Goal: Task Accomplishment & Management: Manage account settings

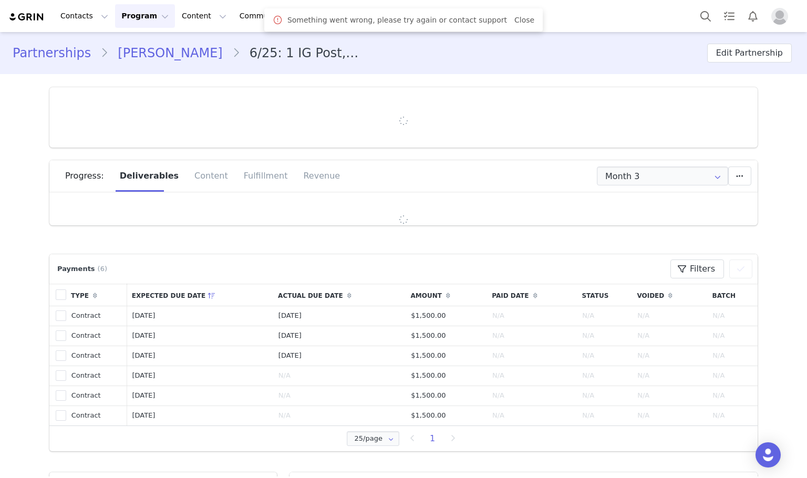
type input "+52 ([GEOGRAPHIC_DATA])"
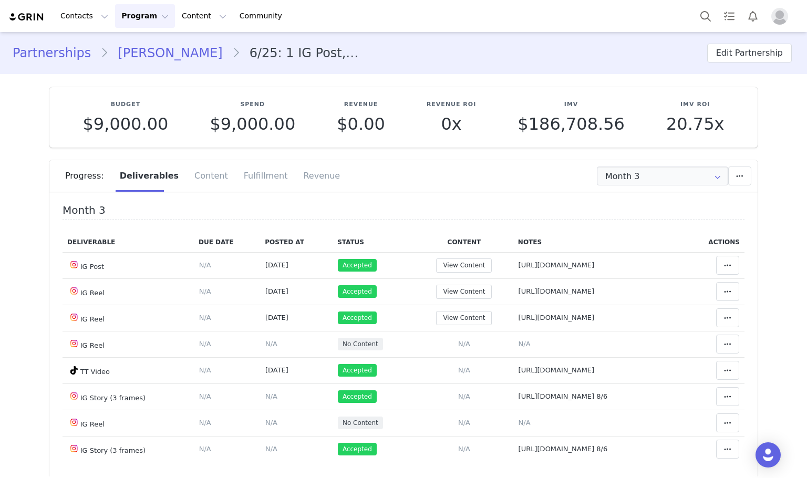
click at [633, 155] on section "Budget $9,000.00 Spend $9,000.00 Revenue $0.00 Revenue ROI 0x IMV $186,708.56 I…" at bounding box center [404, 294] width 724 height 440
click at [635, 177] on input "Month 3" at bounding box center [662, 176] width 131 height 19
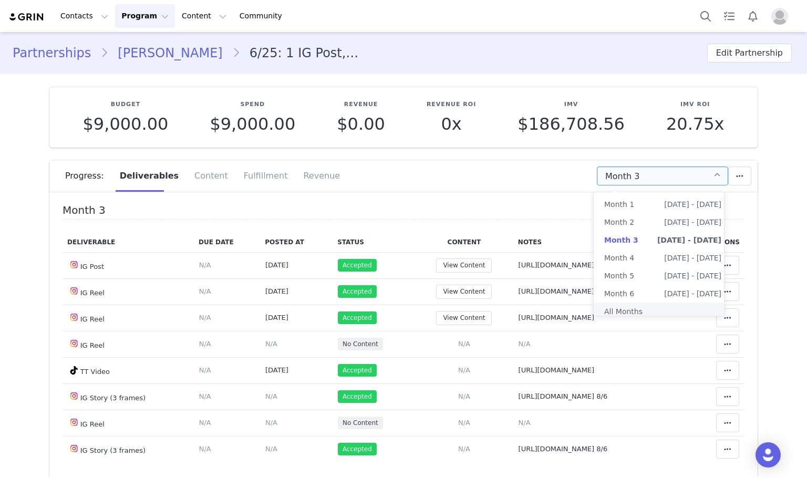
click at [639, 311] on li "All Months" at bounding box center [663, 312] width 138 height 18
type input "All"
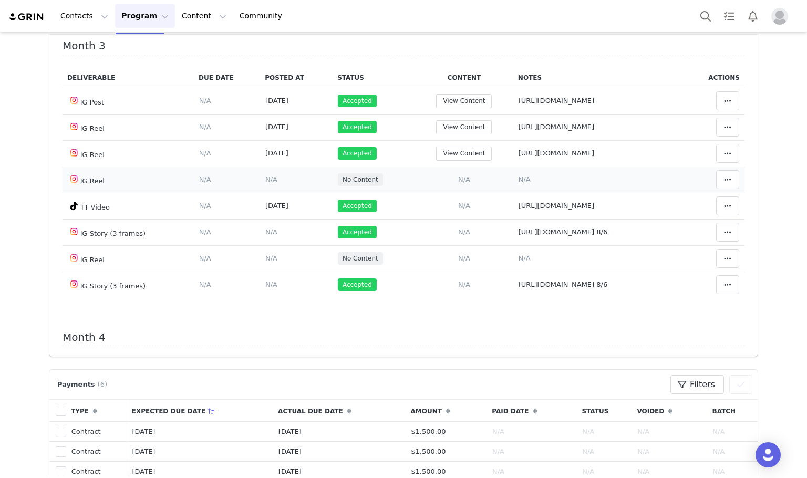
scroll to position [525, 0]
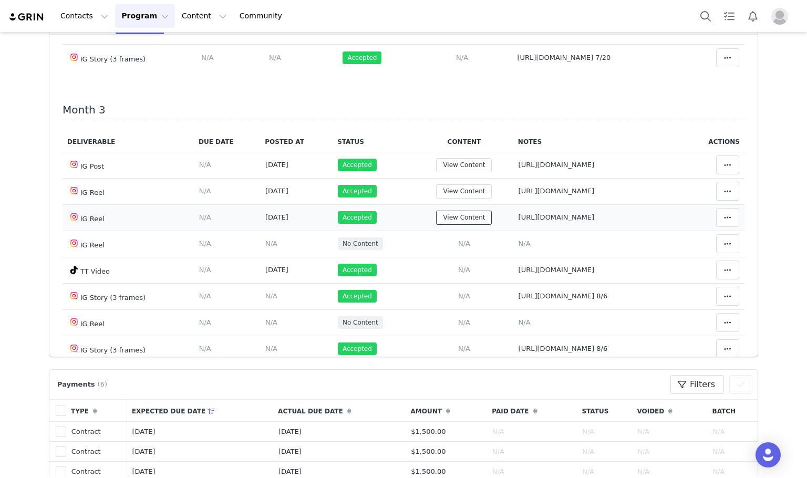
click at [436, 225] on button "View Content" at bounding box center [464, 218] width 56 height 14
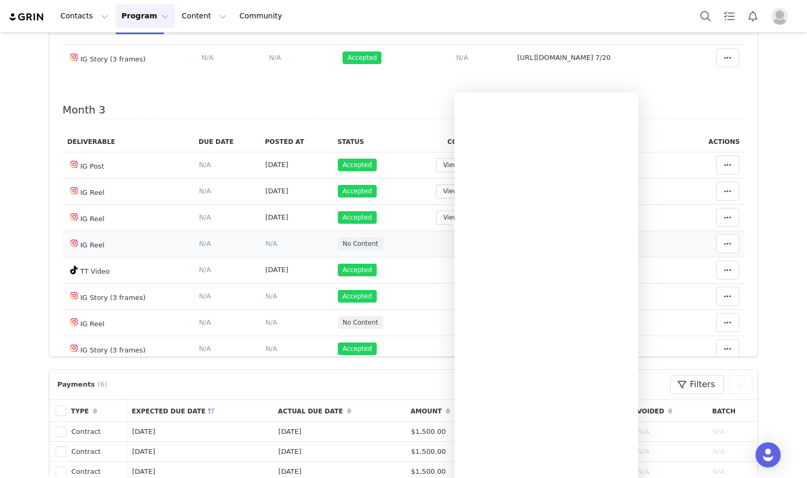
click at [415, 237] on td "Add Content Paste the URL to the content you want to match to this deliverable.…" at bounding box center [464, 244] width 98 height 26
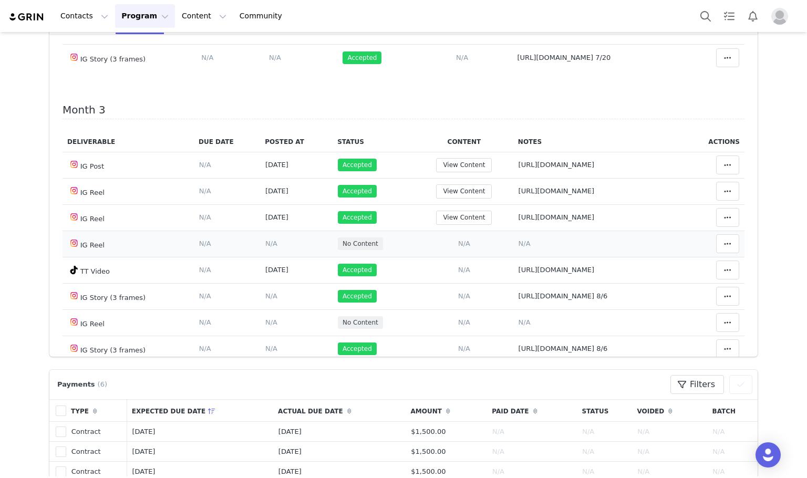
click at [458, 247] on span "N/A" at bounding box center [464, 244] width 12 height 8
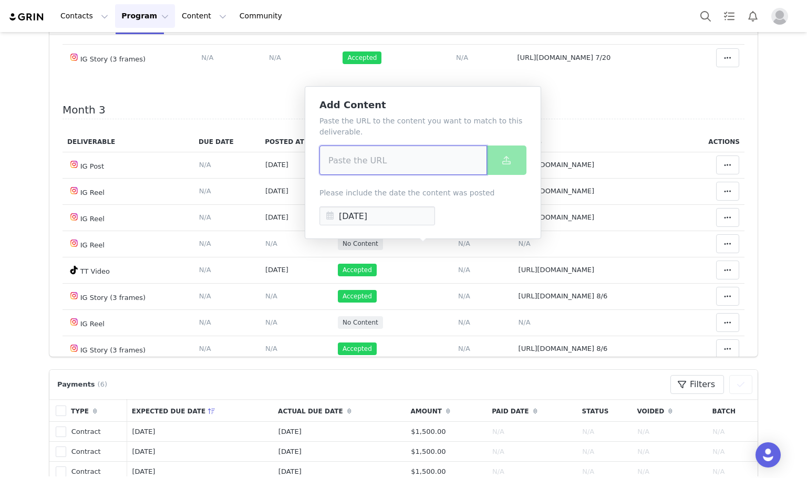
drag, startPoint x: 370, startPoint y: 179, endPoint x: 364, endPoint y: 160, distance: 19.8
paste input "[URL][DOMAIN_NAME]"
type input "[URL][DOMAIN_NAME]"
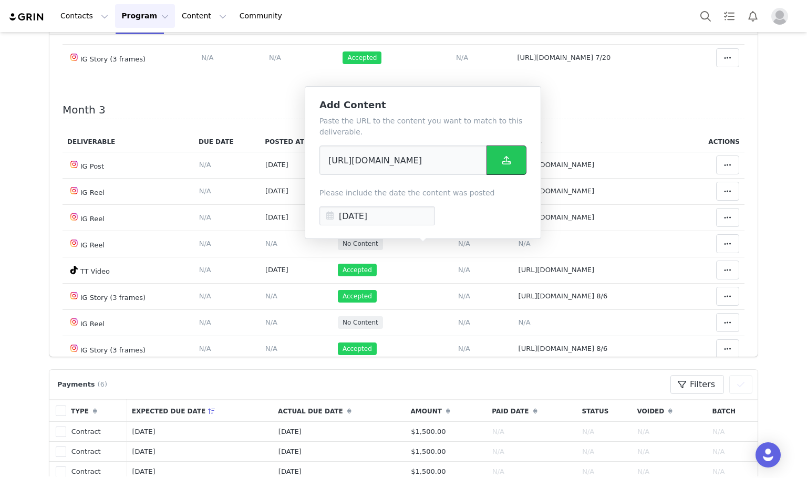
scroll to position [0, 0]
click at [500, 172] on button at bounding box center [507, 160] width 40 height 29
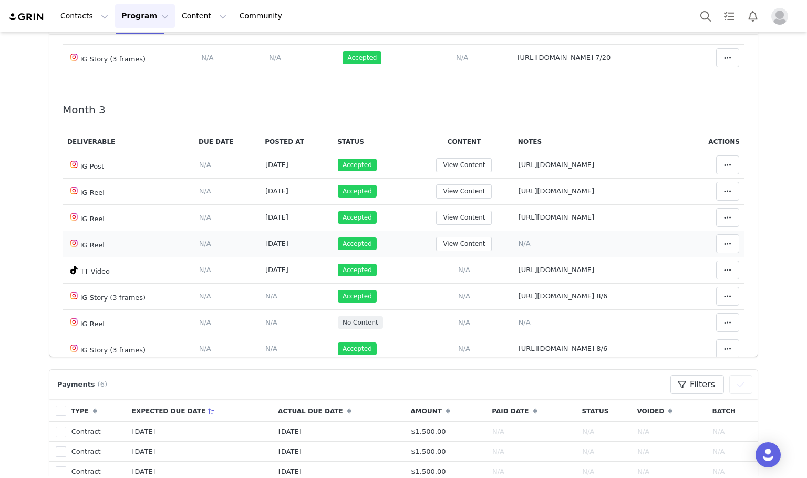
click at [519, 247] on span "N/A" at bounding box center [525, 244] width 12 height 8
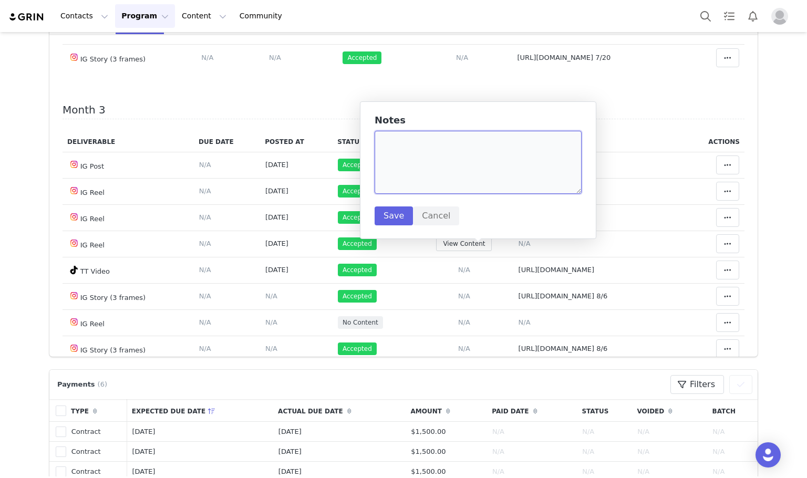
click at [445, 169] on textarea at bounding box center [478, 162] width 207 height 63
paste textarea "[URL][DOMAIN_NAME]"
type textarea "[URL][DOMAIN_NAME]"
click at [394, 219] on button "Save" at bounding box center [394, 215] width 38 height 19
click at [436, 251] on button "View Content" at bounding box center [464, 244] width 56 height 14
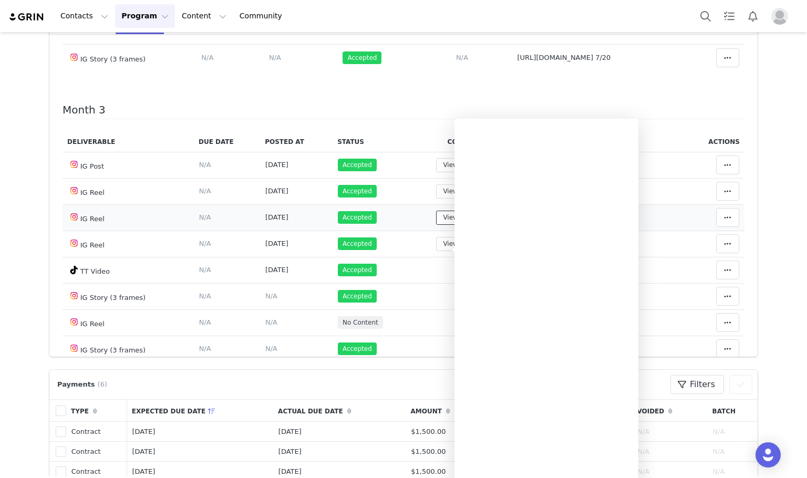
click at [436, 222] on button "View Content" at bounding box center [464, 218] width 56 height 14
click at [436, 196] on button "View Content" at bounding box center [464, 191] width 56 height 14
click at [378, 173] on td "Accepted" at bounding box center [374, 165] width 82 height 26
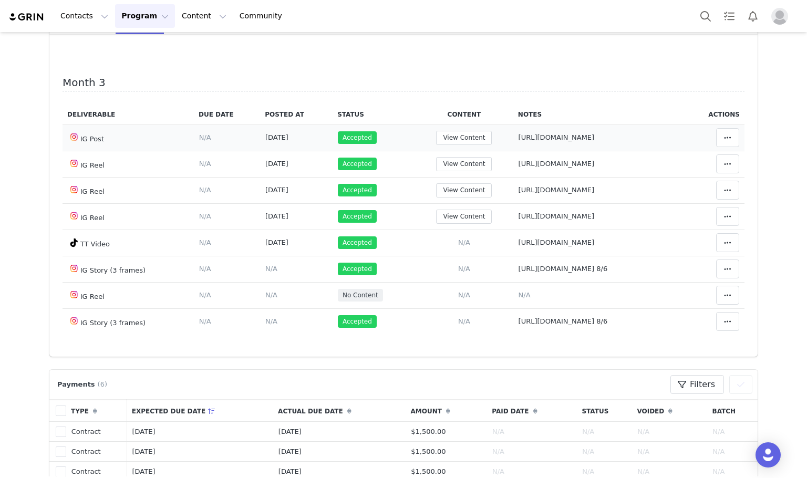
scroll to position [578, 0]
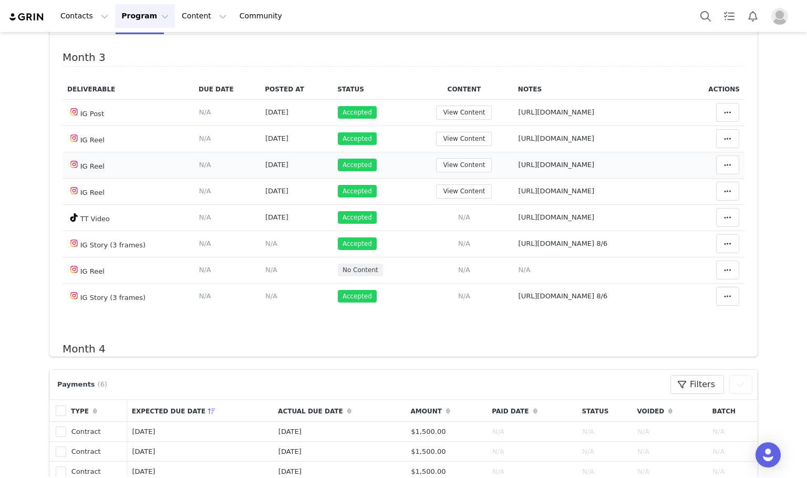
click at [519, 169] on span "[URL][DOMAIN_NAME]" at bounding box center [557, 165] width 76 height 8
type textarea "[URL][DOMAIN_NAME]"
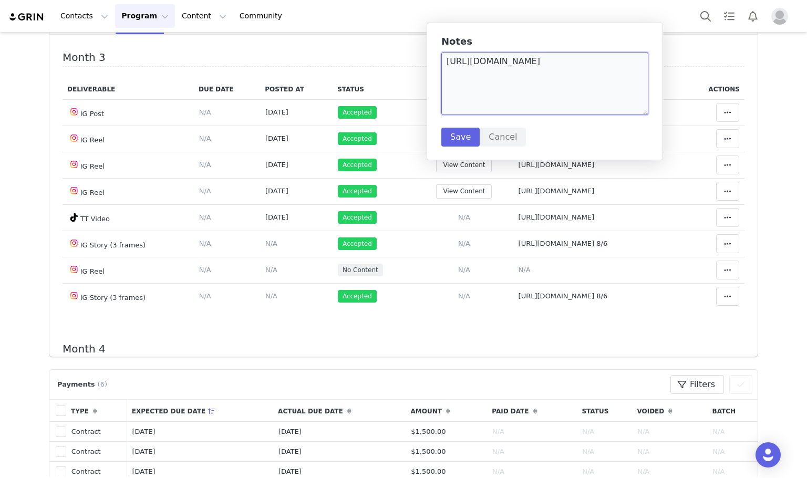
click at [495, 112] on textarea "[URL][DOMAIN_NAME]" at bounding box center [544, 83] width 207 height 63
click at [519, 195] on span "[URL][DOMAIN_NAME]" at bounding box center [557, 191] width 76 height 8
type textarea "[URL][DOMAIN_NAME]"
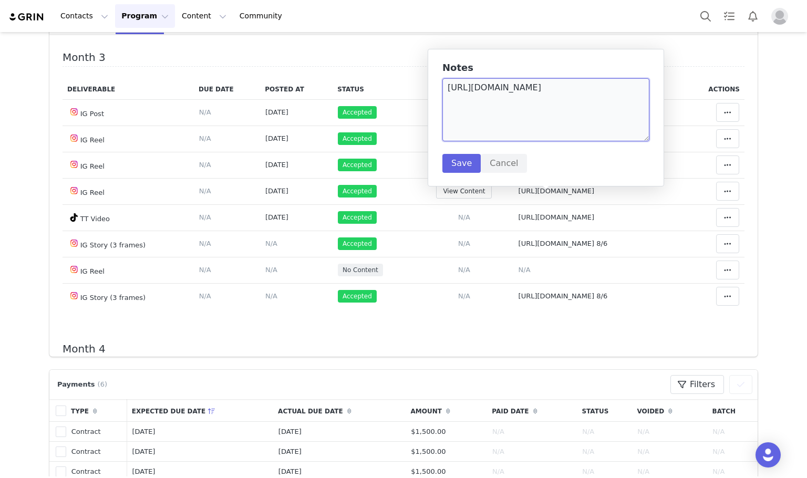
click at [468, 127] on textarea "[URL][DOMAIN_NAME]" at bounding box center [545, 109] width 207 height 63
click at [523, 195] on span "[URL][DOMAIN_NAME]" at bounding box center [557, 191] width 76 height 8
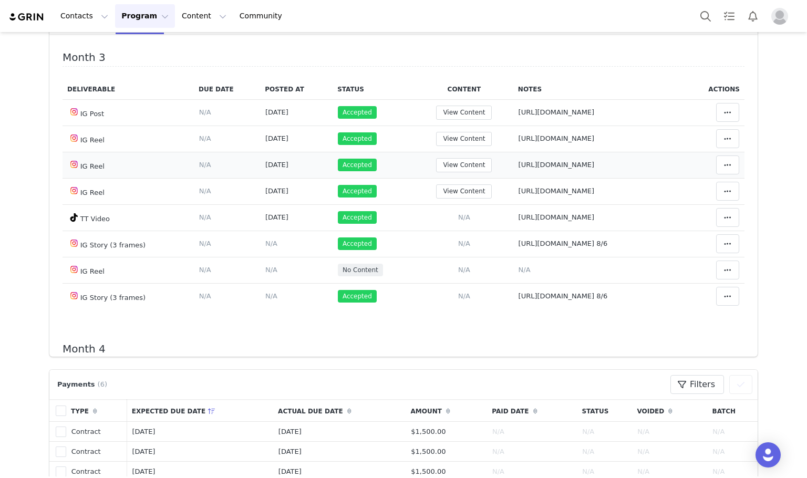
click at [519, 169] on span "[URL][DOMAIN_NAME]" at bounding box center [557, 165] width 76 height 8
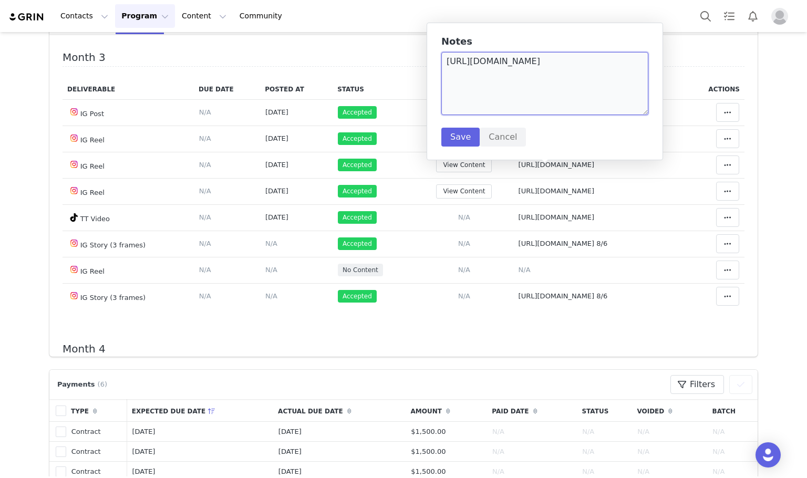
click at [519, 94] on textarea "[URL][DOMAIN_NAME]" at bounding box center [544, 83] width 207 height 63
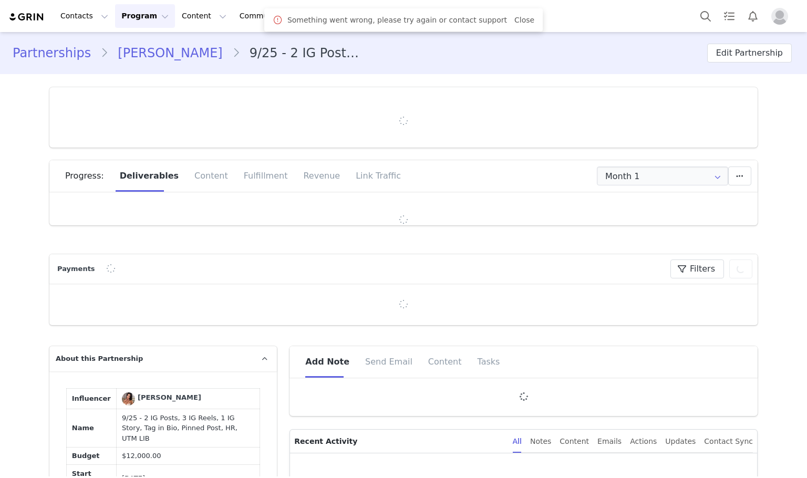
type input "+61 ([GEOGRAPHIC_DATA])"
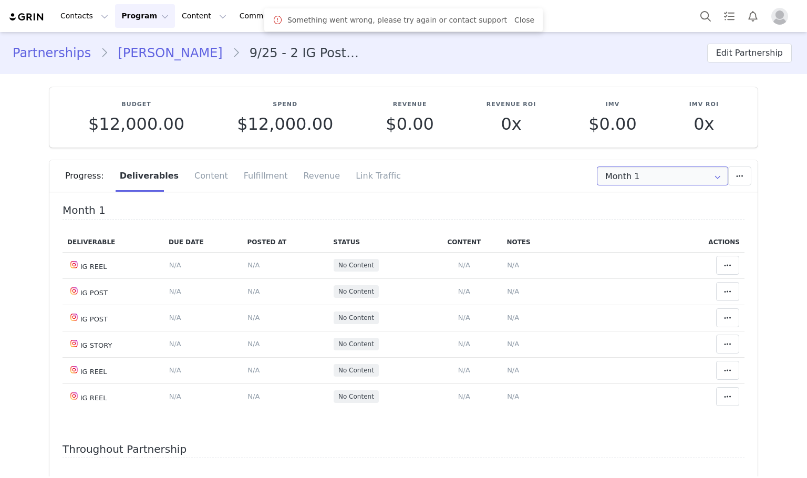
click at [637, 175] on input "Month 1" at bounding box center [662, 176] width 131 height 19
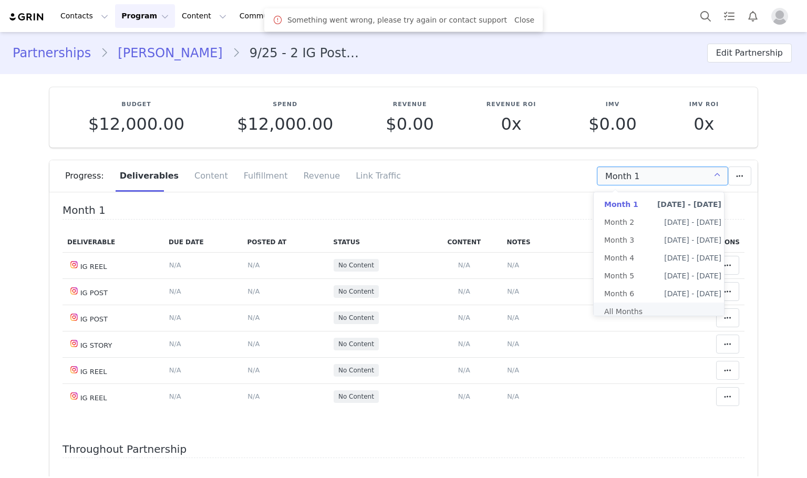
click at [637, 307] on li "All Months" at bounding box center [663, 312] width 138 height 18
type input "All"
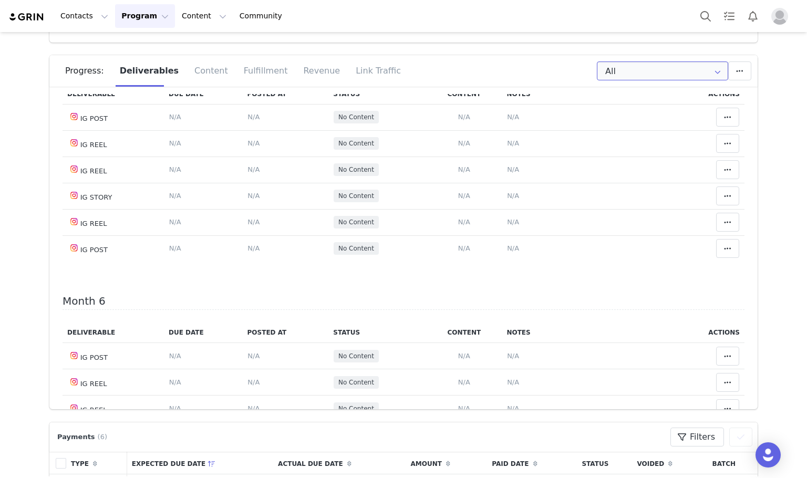
scroll to position [1301, 0]
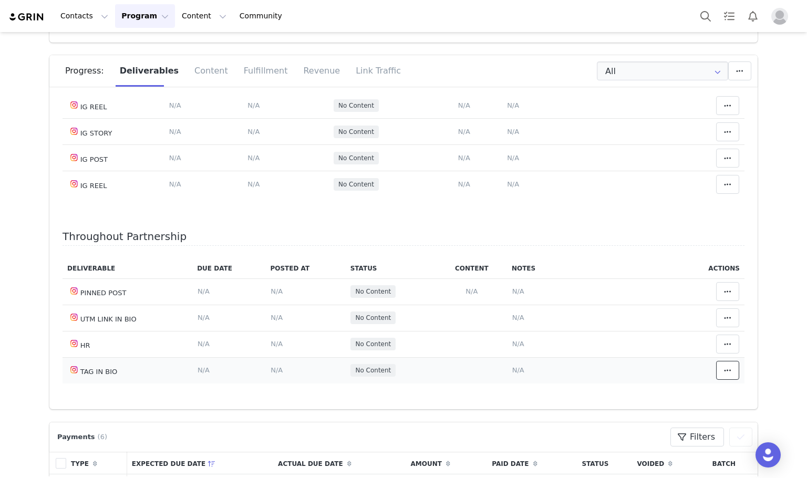
click at [724, 370] on icon at bounding box center [727, 370] width 7 height 8
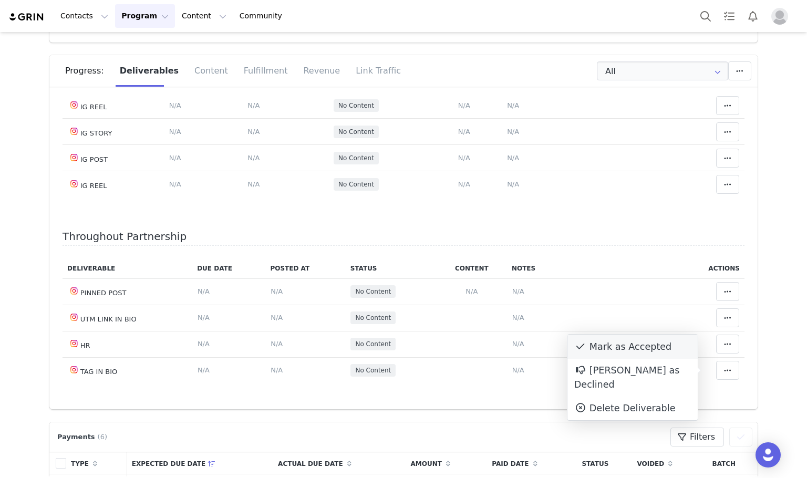
click at [665, 350] on div "Mark as Accepted" at bounding box center [632, 347] width 130 height 24
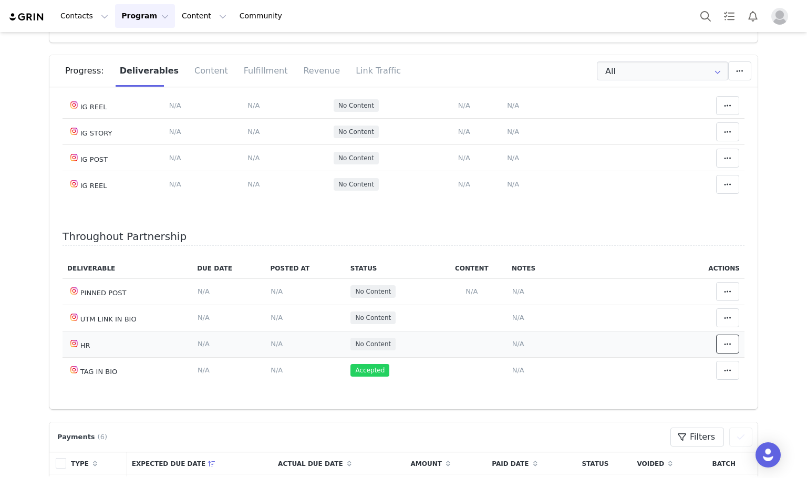
click at [724, 340] on icon at bounding box center [727, 344] width 7 height 8
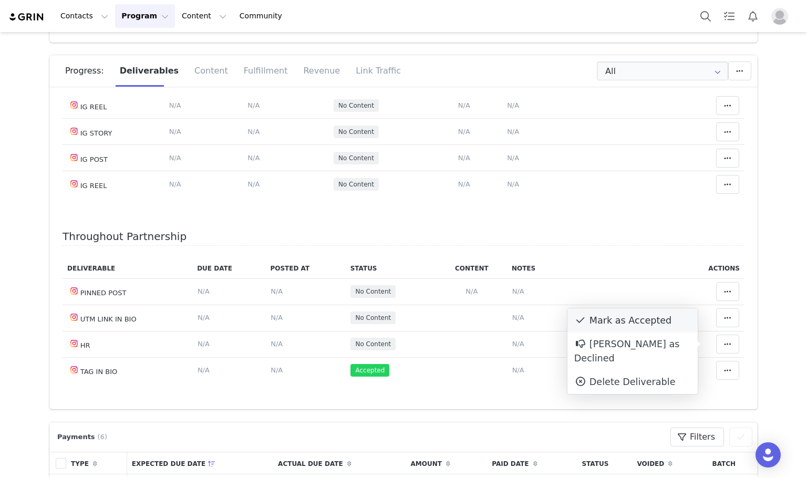
click at [640, 323] on div "Mark as Accepted" at bounding box center [632, 320] width 130 height 24
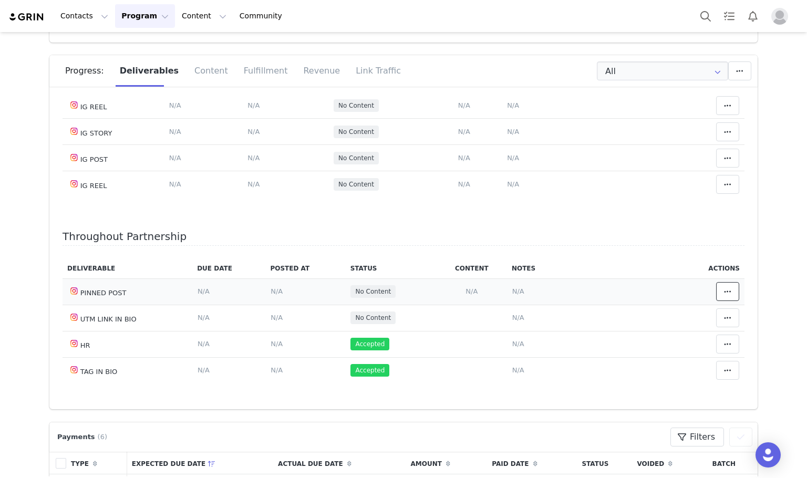
click at [716, 285] on button at bounding box center [727, 291] width 23 height 19
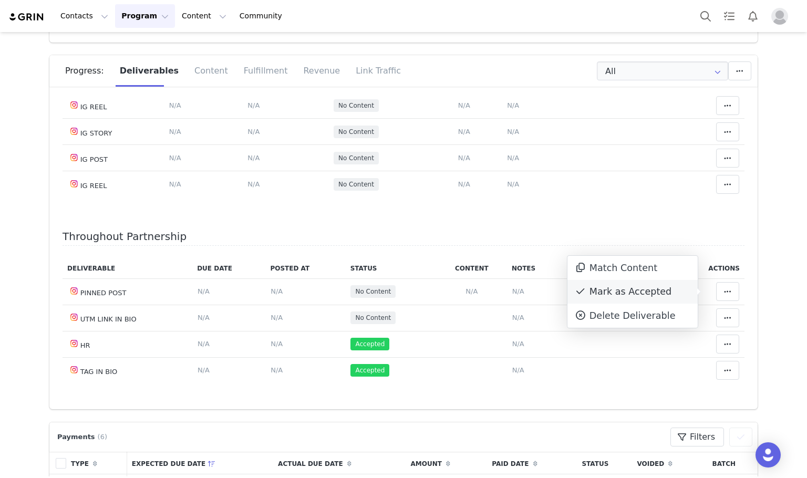
click at [650, 288] on div "Mark as Accepted" at bounding box center [632, 292] width 130 height 24
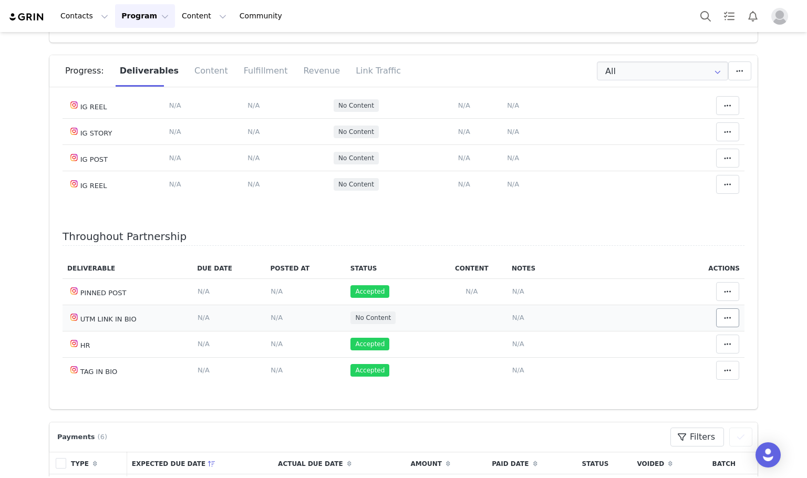
drag, startPoint x: 717, startPoint y: 301, endPoint x: 719, endPoint y: 313, distance: 11.7
click at [717, 306] on tbody "PINNED POST Deliverable Due Date Set the date you expect this content to go liv…" at bounding box center [404, 330] width 682 height 105
click at [721, 313] on span at bounding box center [727, 318] width 13 height 13
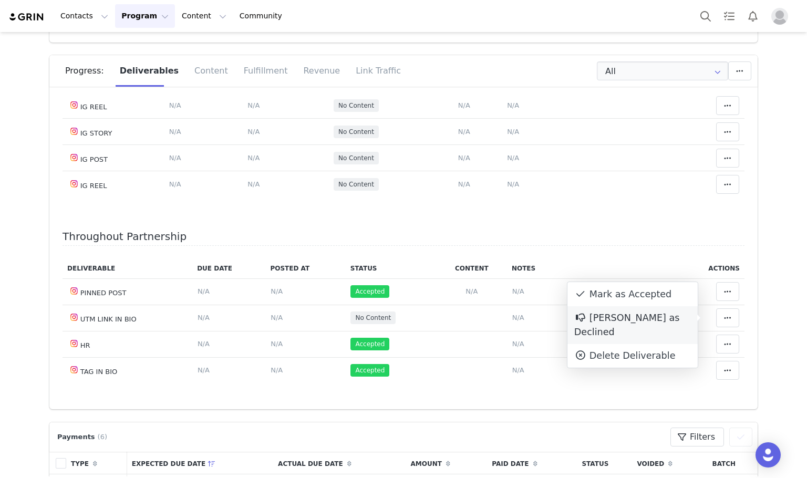
click at [668, 316] on div "[PERSON_NAME] as Declined" at bounding box center [632, 325] width 130 height 38
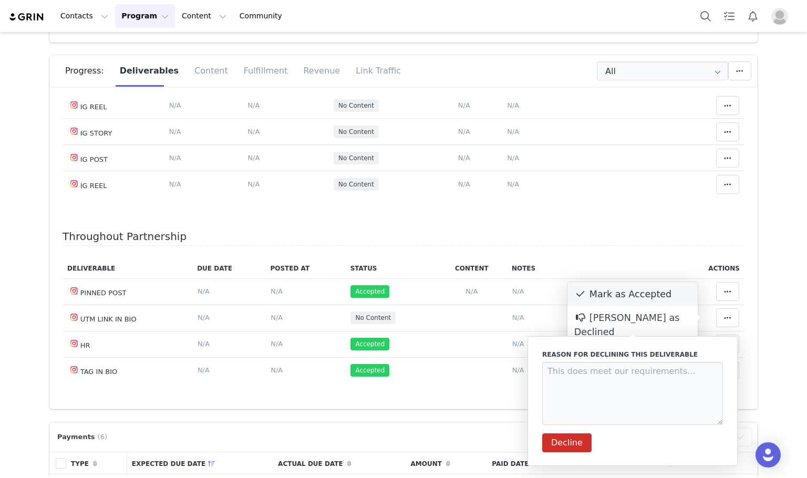
click at [656, 296] on div "Mark as Accepted" at bounding box center [632, 294] width 130 height 24
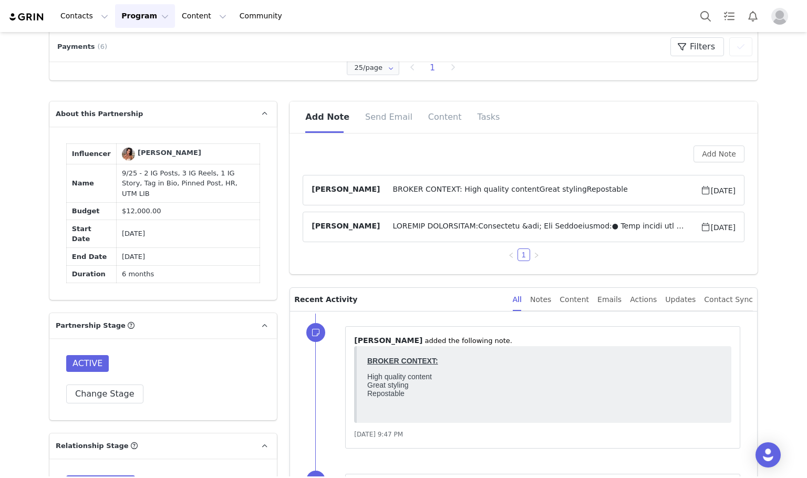
scroll to position [704, 0]
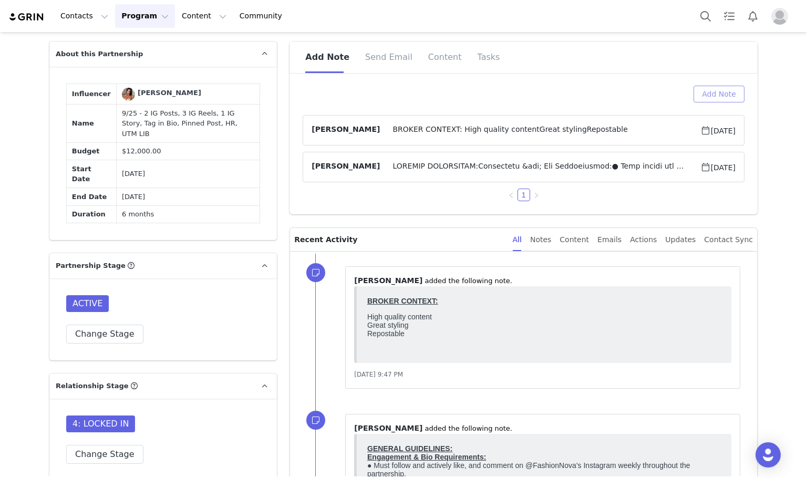
drag, startPoint x: 718, startPoint y: 75, endPoint x: 722, endPoint y: 91, distance: 16.2
click at [720, 78] on div "Add Note Send Email Content Tasks" at bounding box center [523, 61] width 468 height 39
drag, startPoint x: 721, startPoint y: 93, endPoint x: 495, endPoint y: 159, distance: 235.8
click at [721, 93] on button "Add Note" at bounding box center [719, 94] width 51 height 17
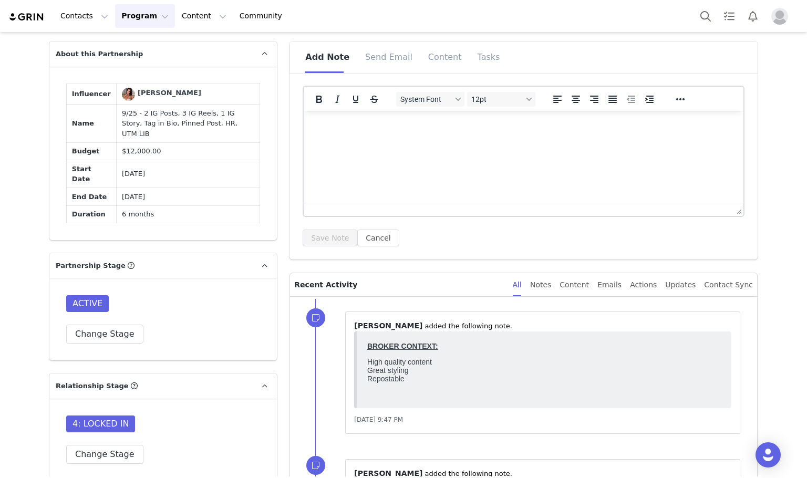
scroll to position [0, 0]
click at [328, 233] on button "Save Note" at bounding box center [330, 238] width 55 height 17
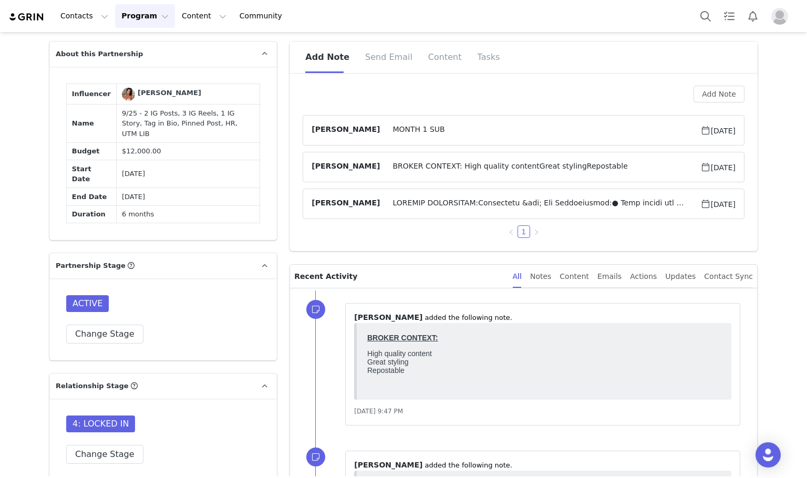
click at [151, 122] on td "9/25 - 2 IG Posts, 3 IG Reels, 1 IG Story, Tag in Bio, Pinned Post, HR, UTM LIB" at bounding box center [188, 124] width 143 height 38
copy td "9/25 - 2 IG Posts, 3 IG Reels, 1 IG Story, Tag in Bio, Pinned Post, HR, UTM LIB"
click at [493, 140] on article "Kamila Castillo MONTH 1 SUB Sep 30, 2025" at bounding box center [524, 130] width 442 height 30
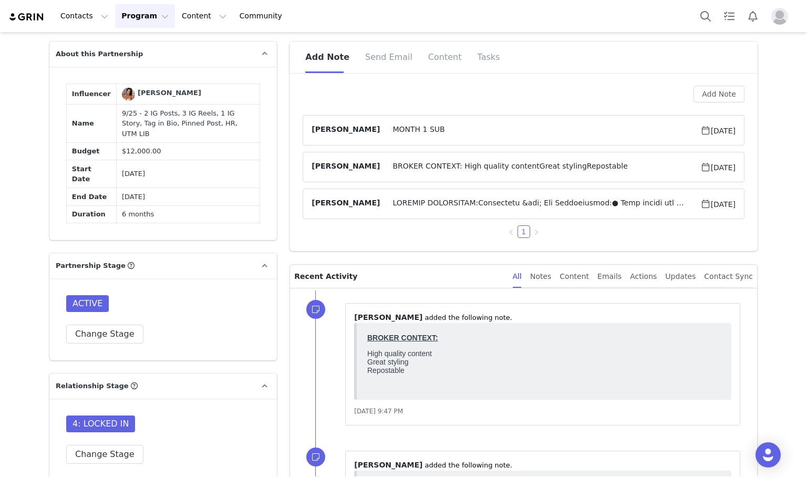
click at [506, 130] on span "MONTH 1 SUB" at bounding box center [540, 130] width 320 height 13
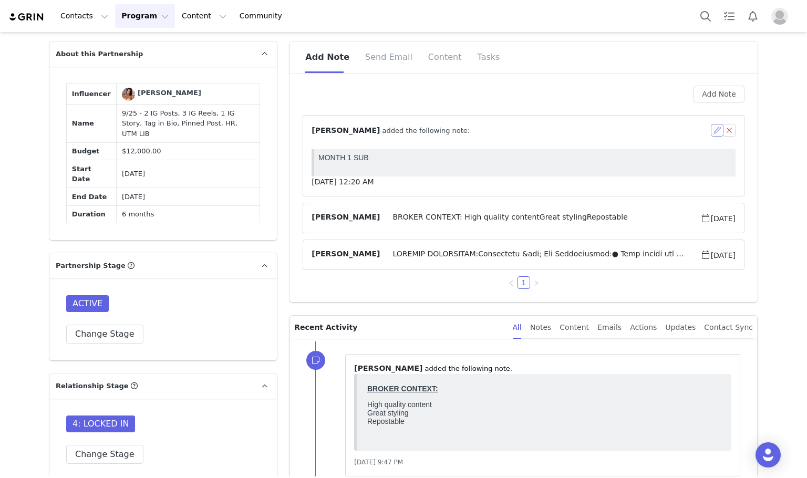
click at [711, 130] on button "button" at bounding box center [717, 130] width 13 height 13
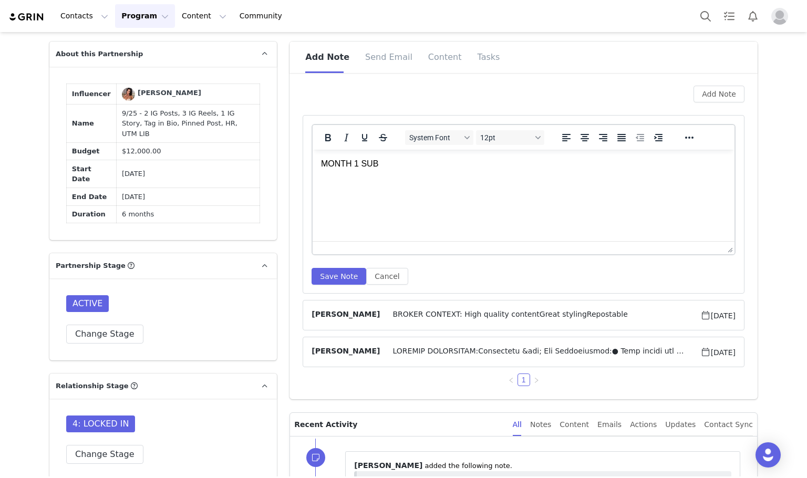
drag, startPoint x: 455, startPoint y: 180, endPoint x: 151, endPoint y: 187, distance: 303.7
click at [313, 178] on html "MONTH 1 SUB" at bounding box center [524, 164] width 422 height 28
drag, startPoint x: 388, startPoint y: 167, endPoint x: 300, endPoint y: 167, distance: 87.7
click at [313, 167] on html "MONTH 1 SUB" at bounding box center [524, 164] width 422 height 28
drag, startPoint x: 405, startPoint y: 173, endPoint x: 473, endPoint y: 303, distance: 146.2
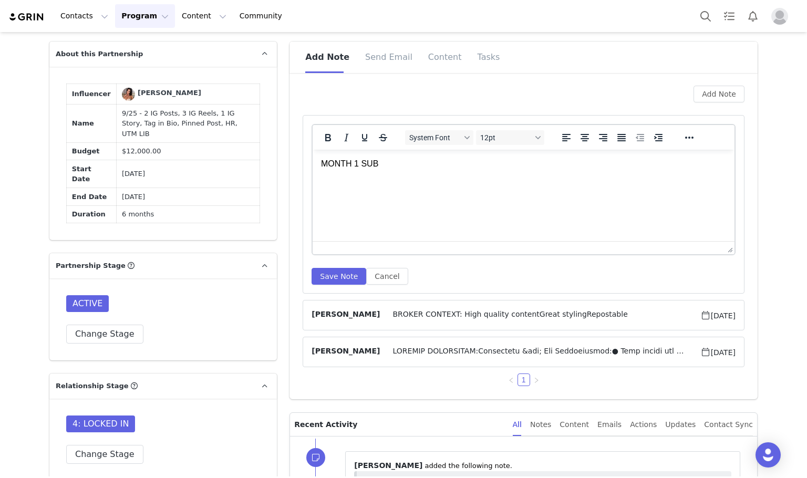
click at [313, 152] on html "MONTH 1 SUB" at bounding box center [524, 164] width 422 height 28
drag, startPoint x: 387, startPoint y: 154, endPoint x: 551, endPoint y: 309, distance: 225.6
click at [313, 158] on html "MONTH 1 SUB" at bounding box center [524, 164] width 422 height 28
click at [363, 162] on p "MONTH 1 SUB" at bounding box center [523, 164] width 405 height 12
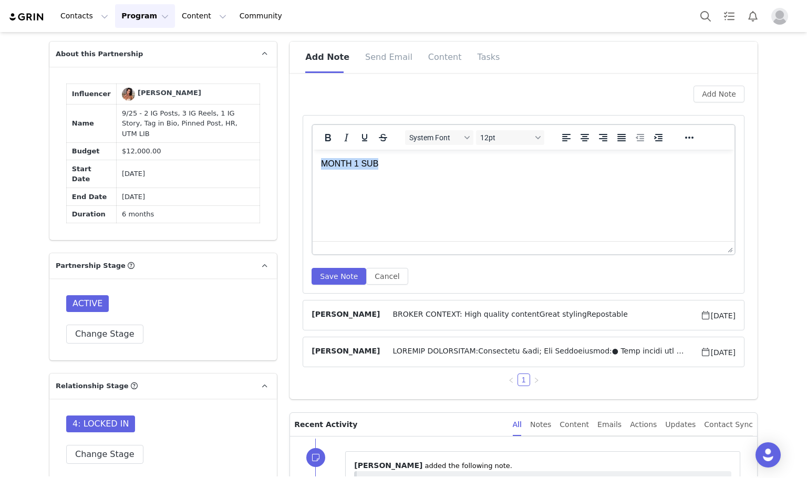
click at [363, 162] on p "MONTH 1 SUB" at bounding box center [523, 164] width 405 height 12
click at [333, 276] on button "Save Note" at bounding box center [339, 276] width 55 height 17
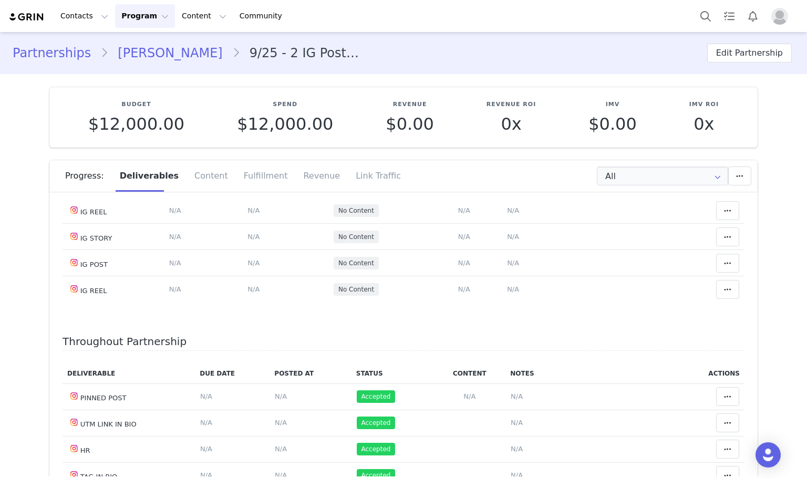
click at [645, 164] on div "Progress: Deliverables Content Fulfillment Revenue Link Traffic" at bounding box center [411, 176] width 692 height 32
click at [639, 174] on input "All" at bounding box center [662, 176] width 131 height 19
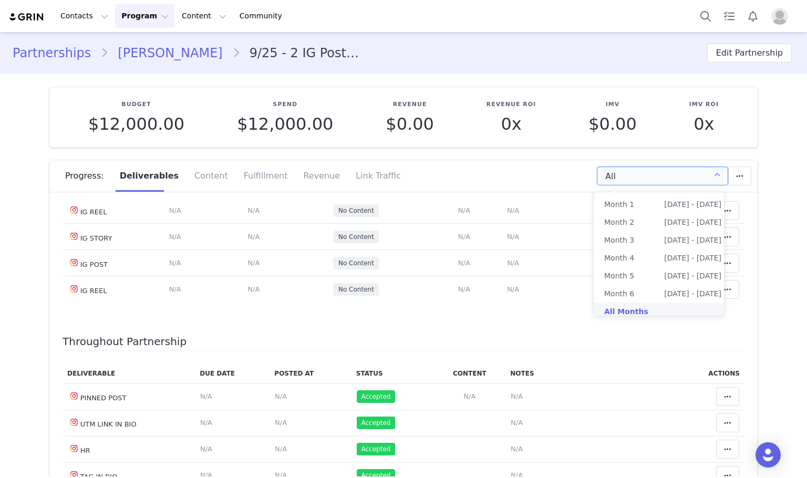
click at [639, 174] on input "All" at bounding box center [662, 176] width 131 height 19
